Goal: Transaction & Acquisition: Purchase product/service

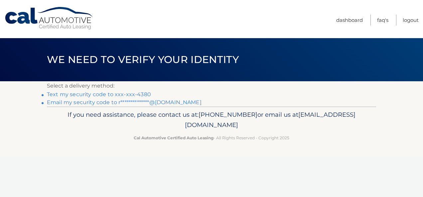
click at [114, 104] on link "**********" at bounding box center [124, 102] width 155 height 6
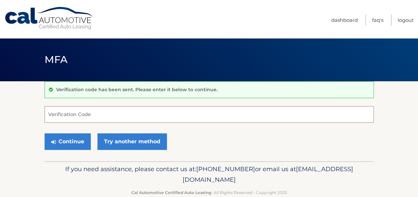
click at [106, 116] on input "Verification Code" at bounding box center [209, 114] width 329 height 17
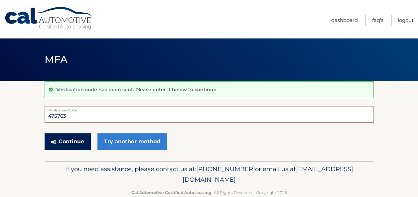
type input "475763"
click at [81, 139] on button "Continue" at bounding box center [68, 142] width 46 height 17
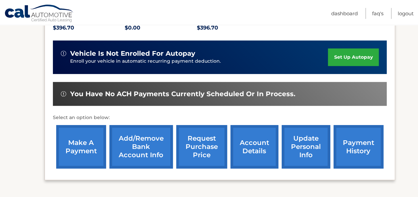
scroll to position [155, 0]
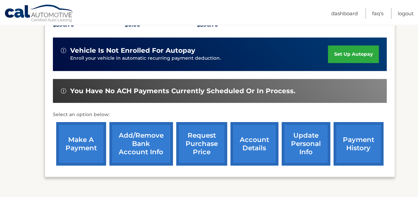
click at [78, 140] on link "make a payment" at bounding box center [81, 144] width 50 height 44
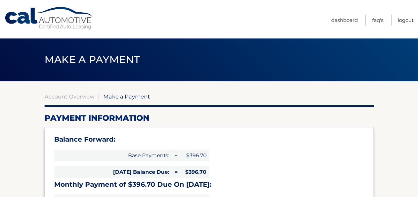
select select "NjU5YmJhZTQtYWQzNS00Mzc0LWE0MmItNDRkYmViYjI0YzE1"
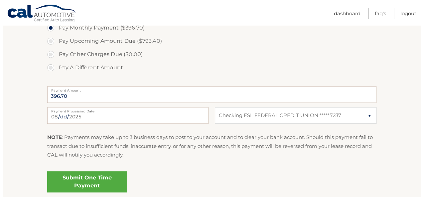
scroll to position [251, 0]
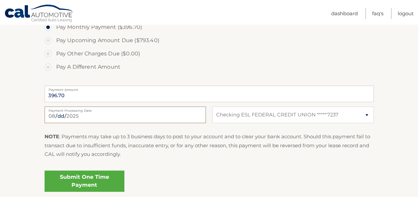
click at [199, 115] on input "2025-08-28" at bounding box center [125, 115] width 161 height 17
type input "2025-08-29"
click at [88, 180] on link "Submit One Time Payment" at bounding box center [85, 181] width 80 height 21
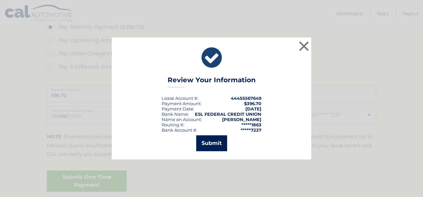
click at [208, 140] on button "Submit" at bounding box center [211, 144] width 31 height 16
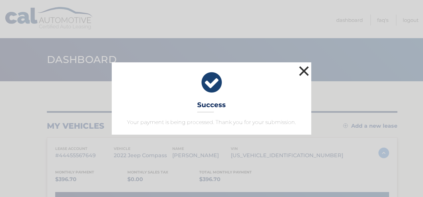
click at [304, 71] on button "×" at bounding box center [303, 70] width 13 height 13
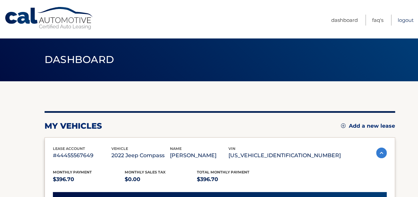
click at [404, 23] on link "Logout" at bounding box center [406, 20] width 16 height 11
